Goal: Task Accomplishment & Management: Manage account settings

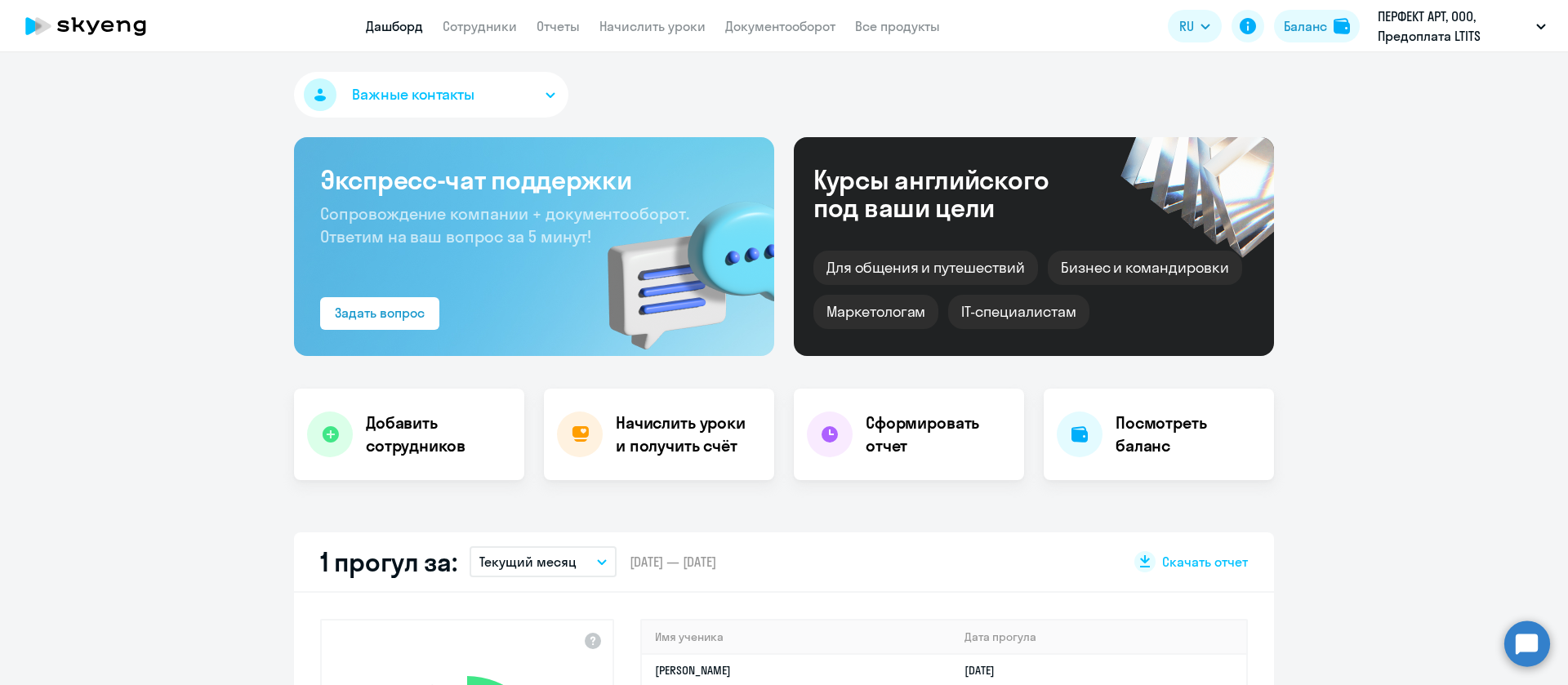
select select "30"
click at [500, 20] on link "Сотрудники" at bounding box center [479, 26] width 74 height 17
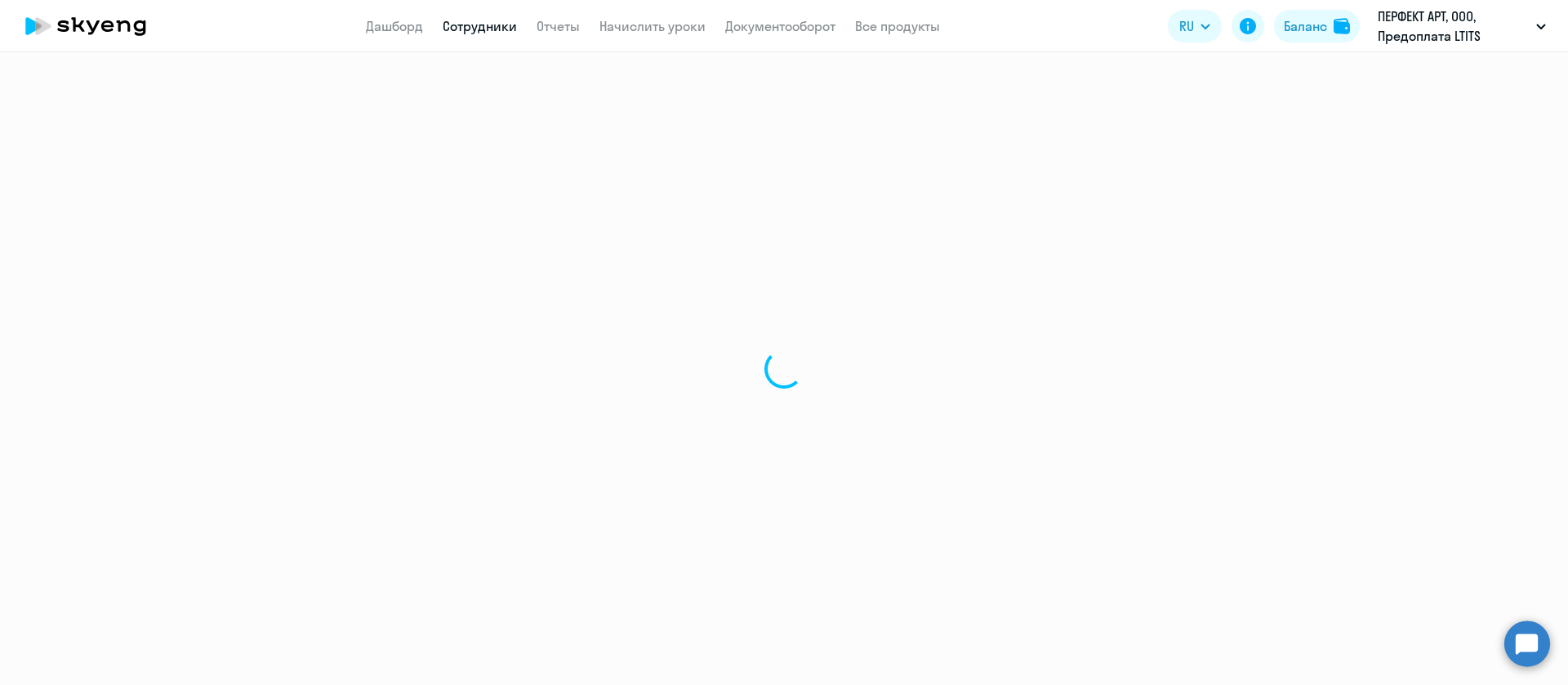
select select "30"
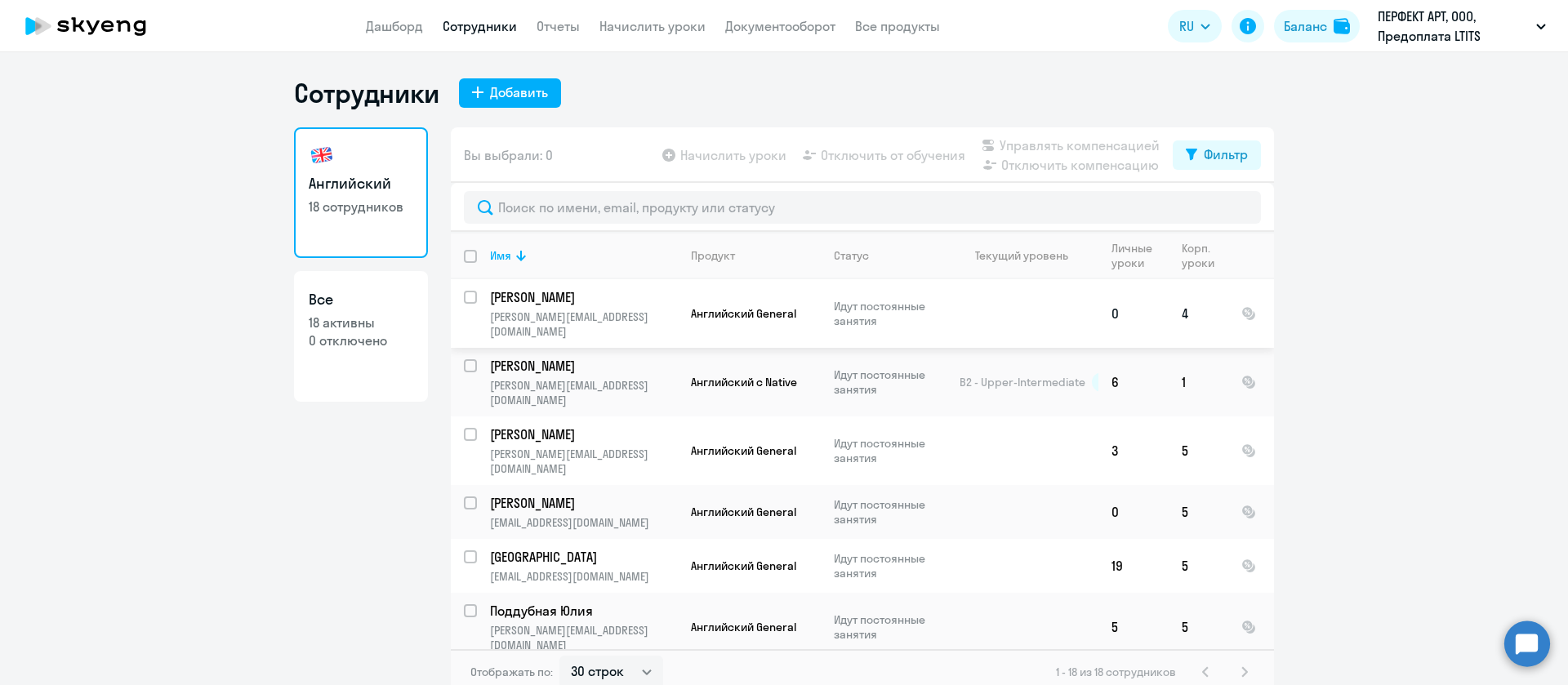
click at [463, 294] on input "select row 21042593" at bounding box center [479, 307] width 32 height 32
checkbox input "true"
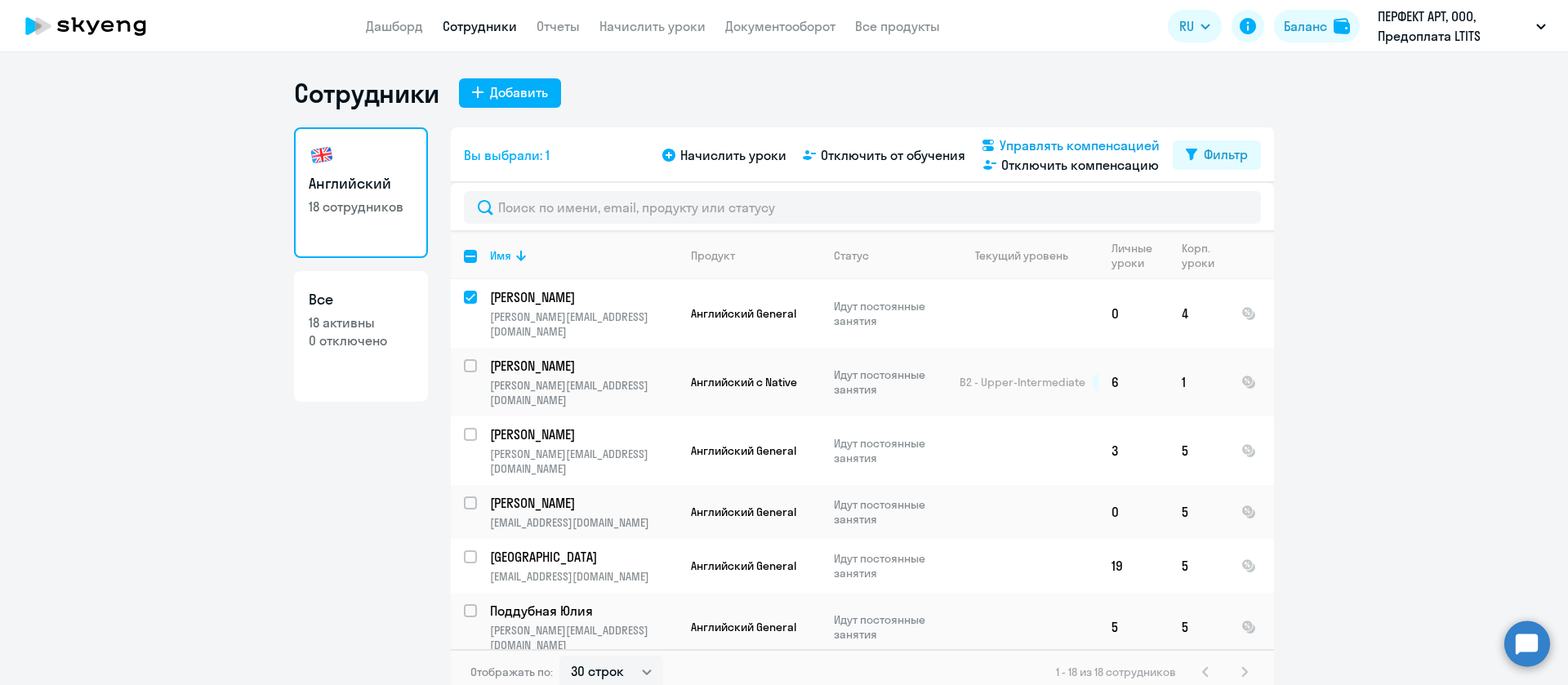
click at [1049, 141] on span "Управлять компенсацией" at bounding box center [1079, 146] width 160 height 19
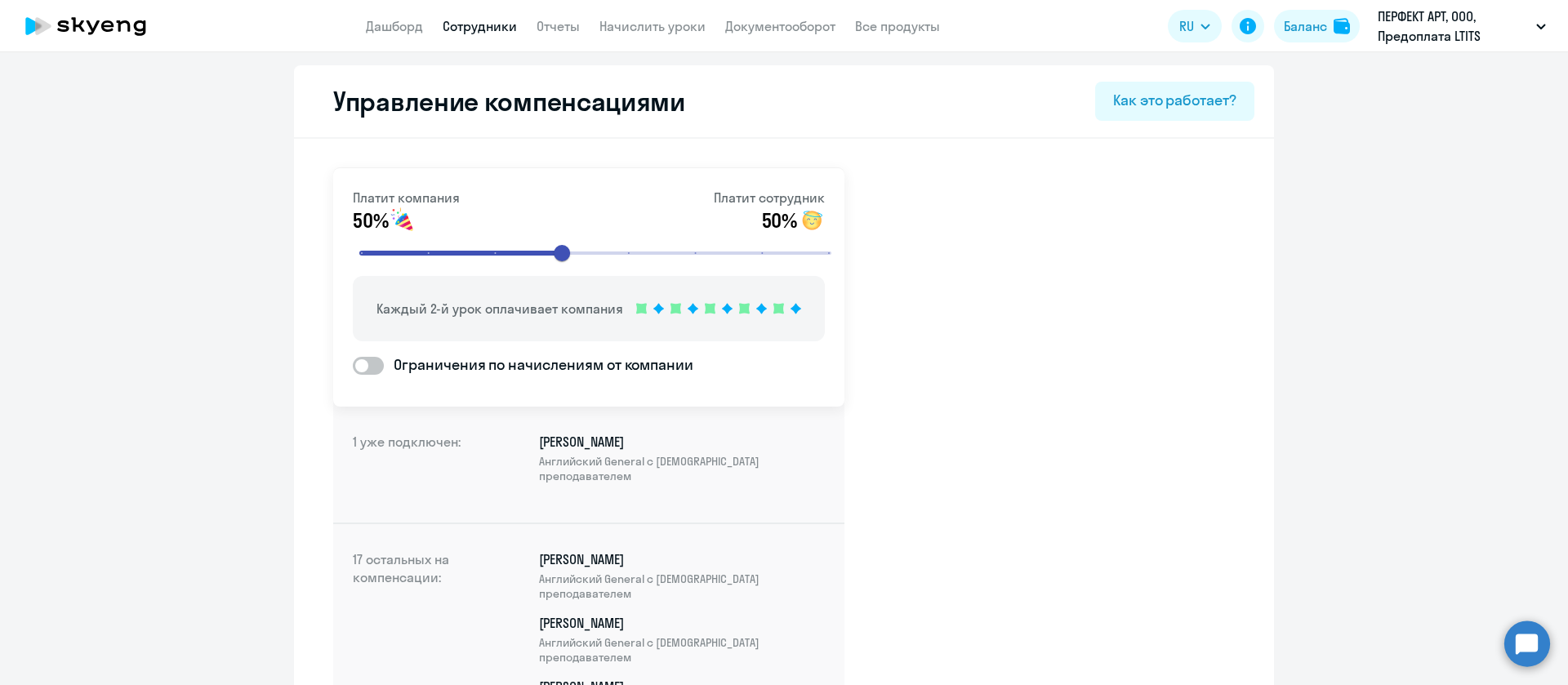
click at [353, 363] on span at bounding box center [368, 366] width 31 height 18
click at [353, 365] on input "Ограничения по начислениям от компании" at bounding box center [352, 365] width 1 height 1
checkbox input "true"
select select "MONTHLY"
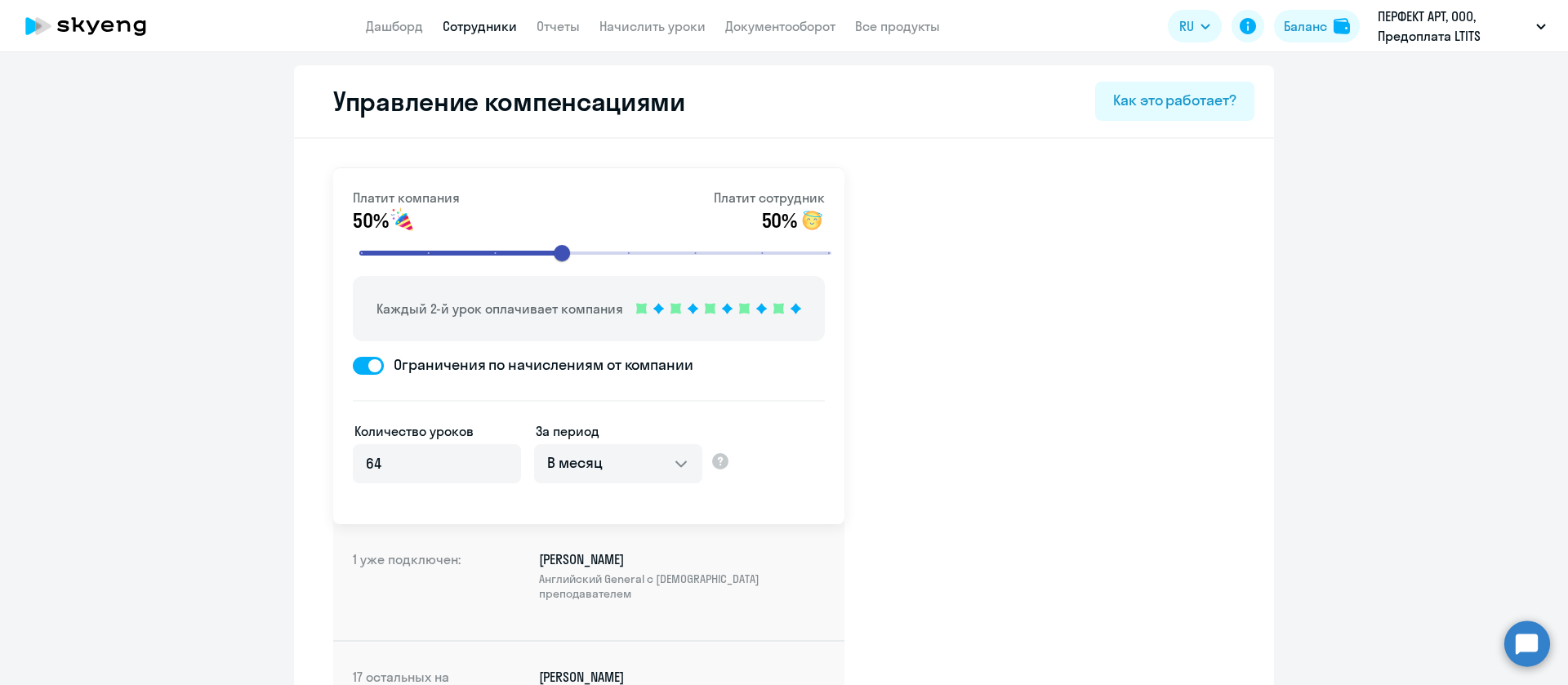
click at [353, 363] on span at bounding box center [368, 366] width 31 height 18
click at [353, 365] on input "Ограничения по начислениям от компании" at bounding box center [352, 365] width 1 height 1
checkbox input "false"
